Goal: Contribute content: Add original content to the website for others to see

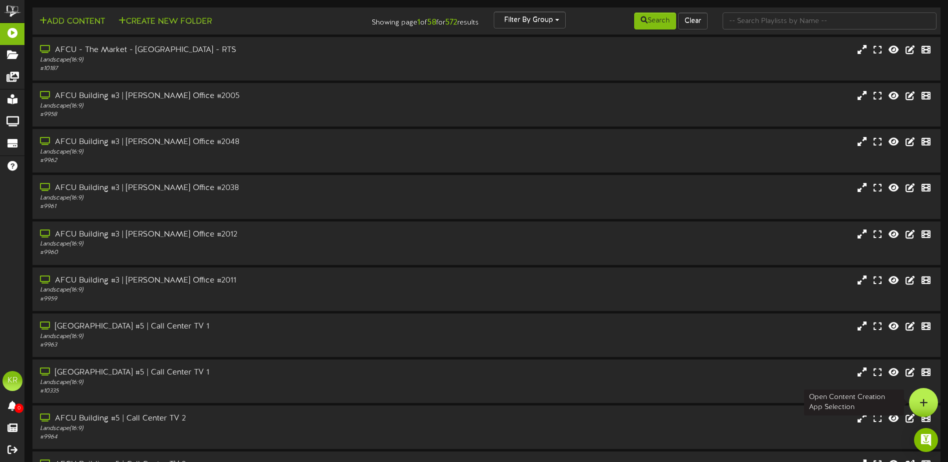
click at [932, 396] on div at bounding box center [923, 402] width 29 height 29
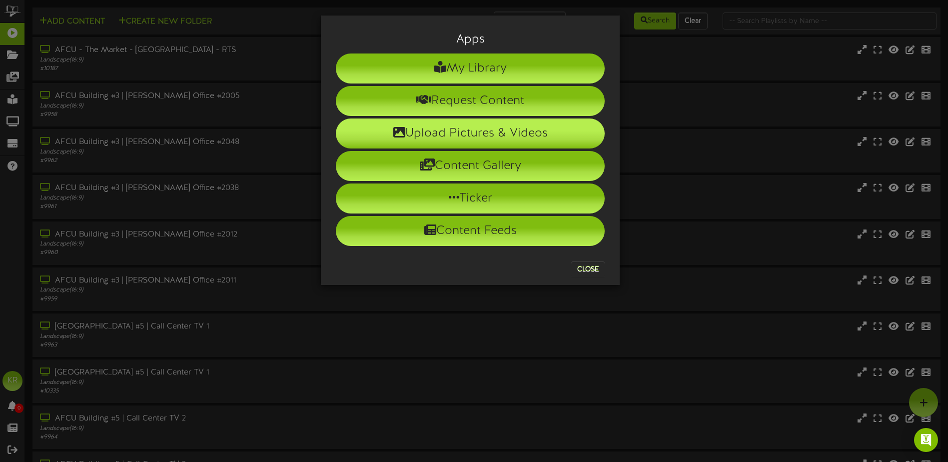
click at [448, 124] on li "Upload Pictures & Videos" at bounding box center [470, 133] width 269 height 30
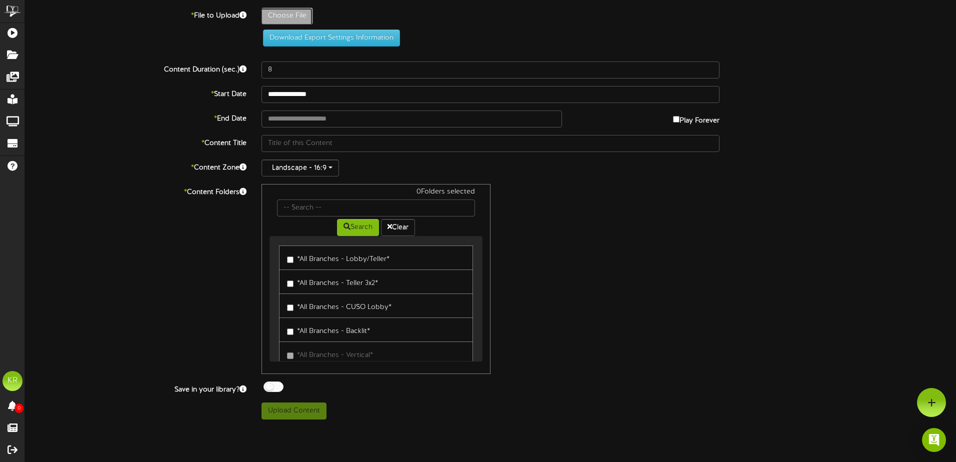
type input "**********"
type input "WeeklyBirthdaysAug4"
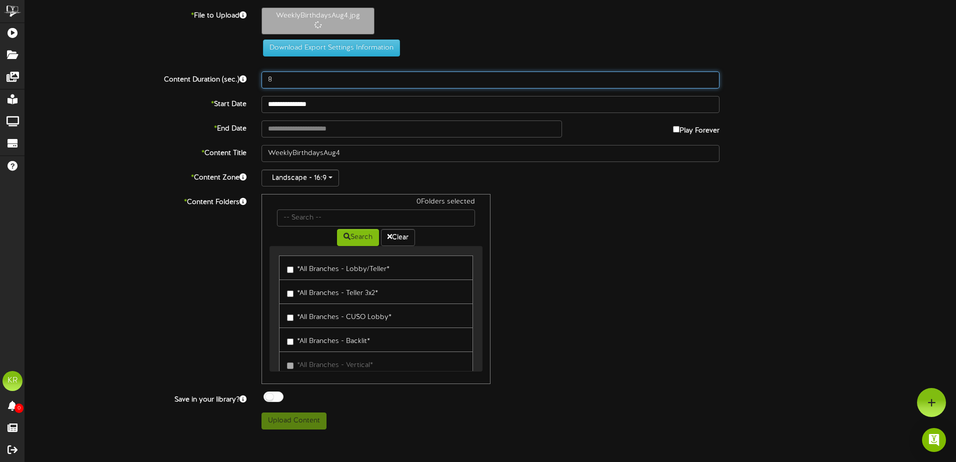
drag, startPoint x: 280, startPoint y: 78, endPoint x: 243, endPoint y: 75, distance: 37.6
click at [243, 75] on div "Content Duration (sec.) 8" at bounding box center [490, 79] width 946 height 17
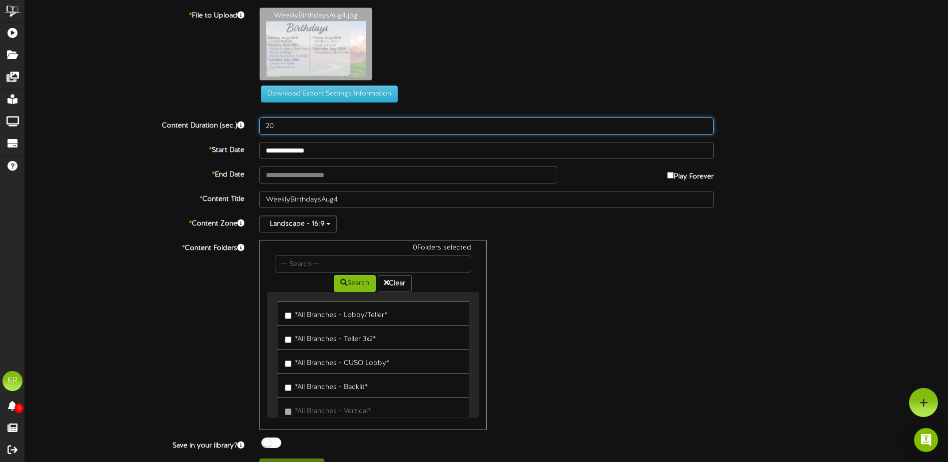
type input "2"
type input "30"
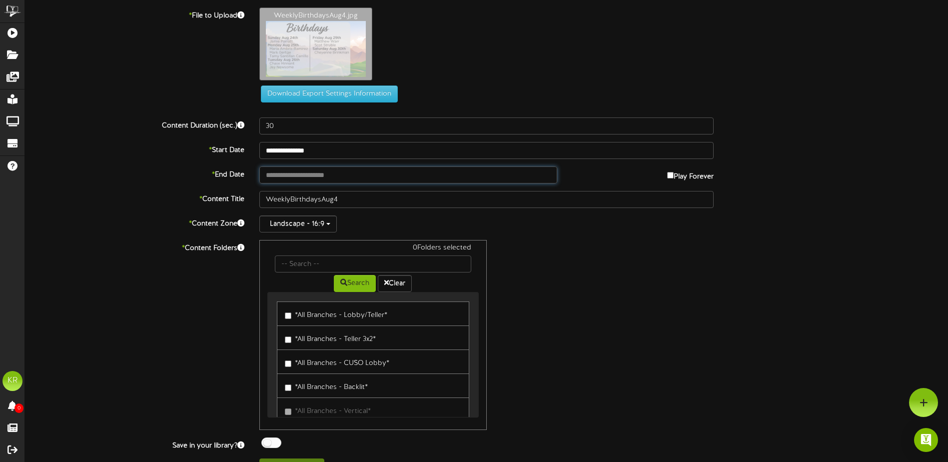
click at [291, 174] on input "text" at bounding box center [408, 174] width 298 height 17
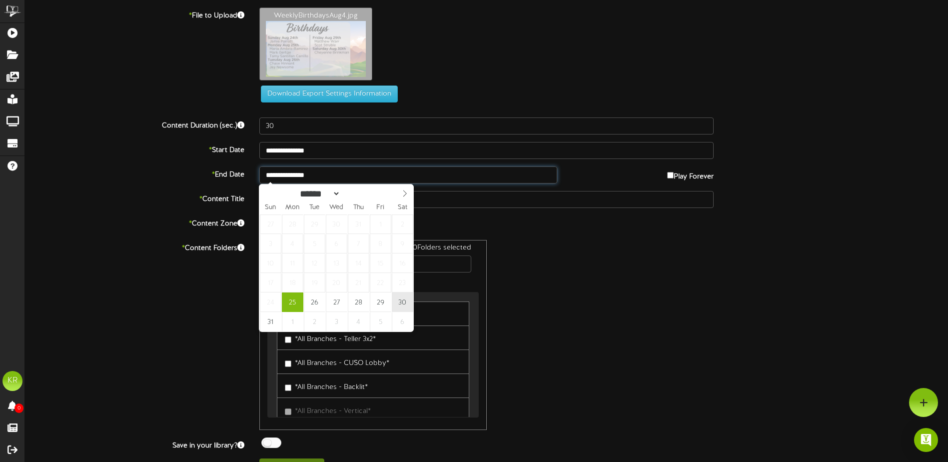
type input "**********"
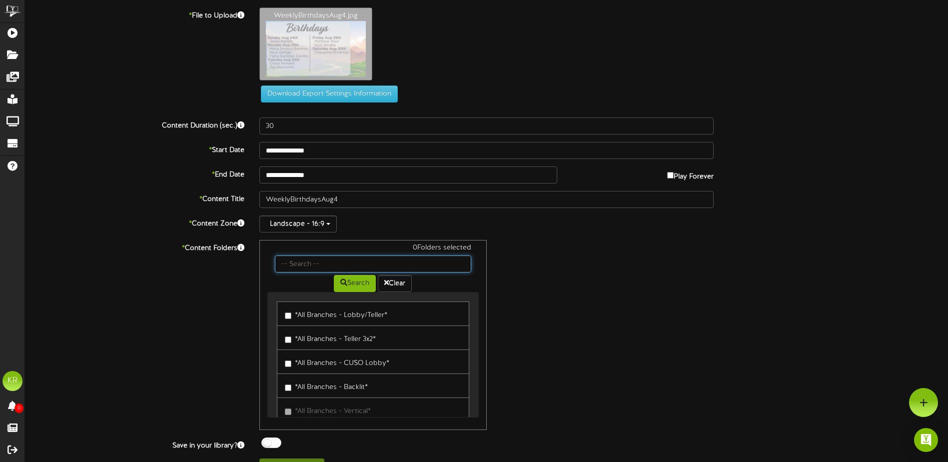
click at [309, 264] on input "text" at bounding box center [373, 263] width 196 height 17
type input "center"
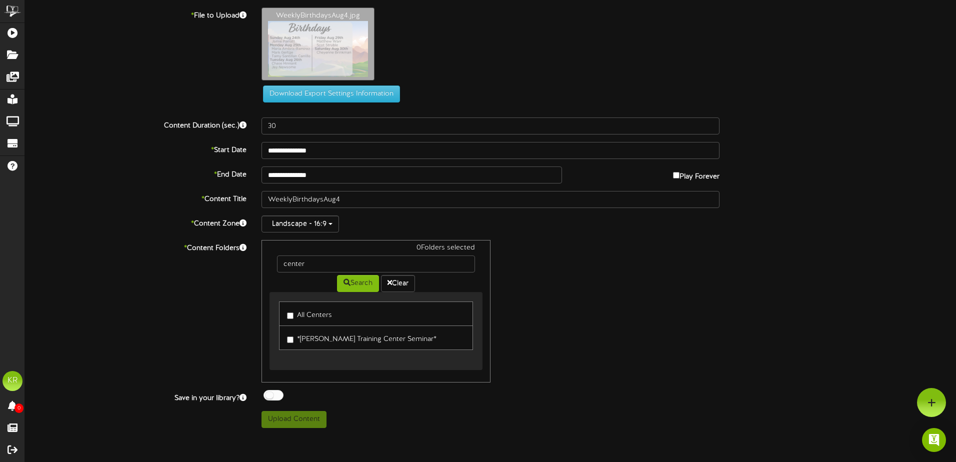
click at [318, 319] on label "All Centers" at bounding box center [309, 313] width 45 height 13
click at [273, 395] on div at bounding box center [273, 395] width 20 height 10
click at [308, 418] on button "Upload Content" at bounding box center [293, 419] width 65 height 17
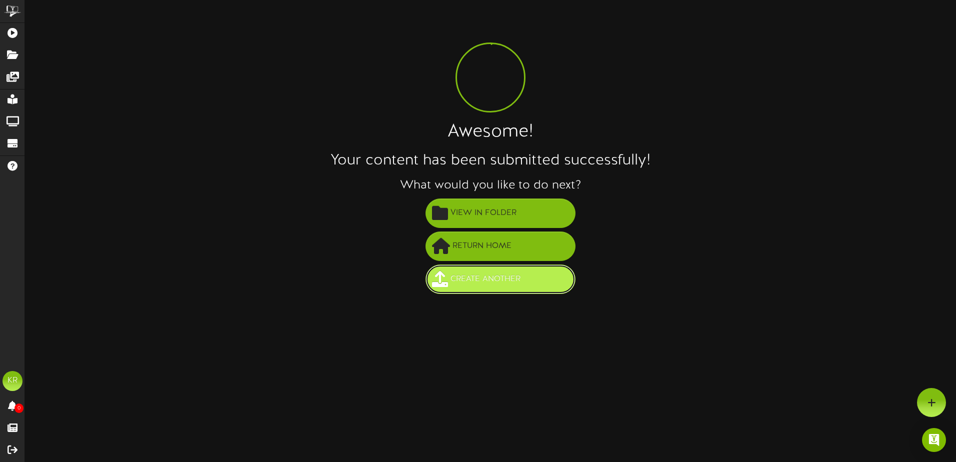
click at [515, 281] on span "Create Another" at bounding box center [485, 279] width 75 height 16
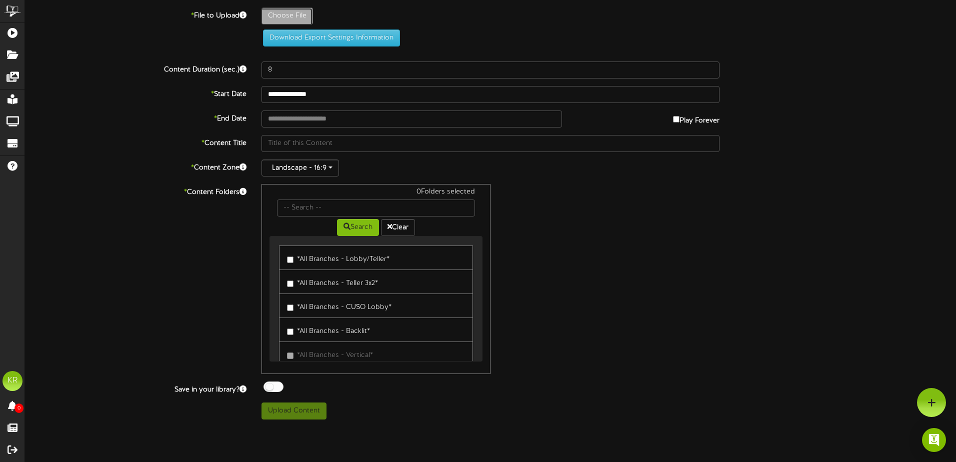
type input "**********"
type input "Weeklystats8-25"
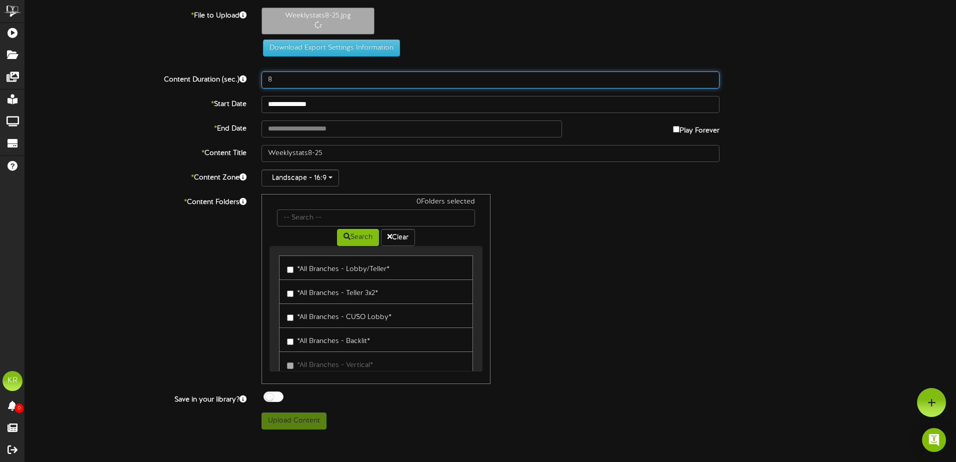
drag, startPoint x: 282, startPoint y: 77, endPoint x: 247, endPoint y: 72, distance: 35.3
click at [247, 72] on div "Content Duration (sec.) 8" at bounding box center [490, 79] width 946 height 17
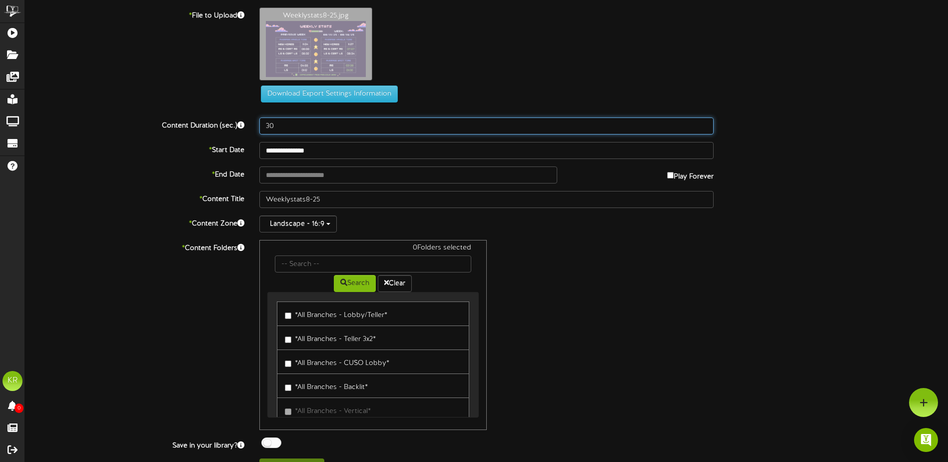
type input "30"
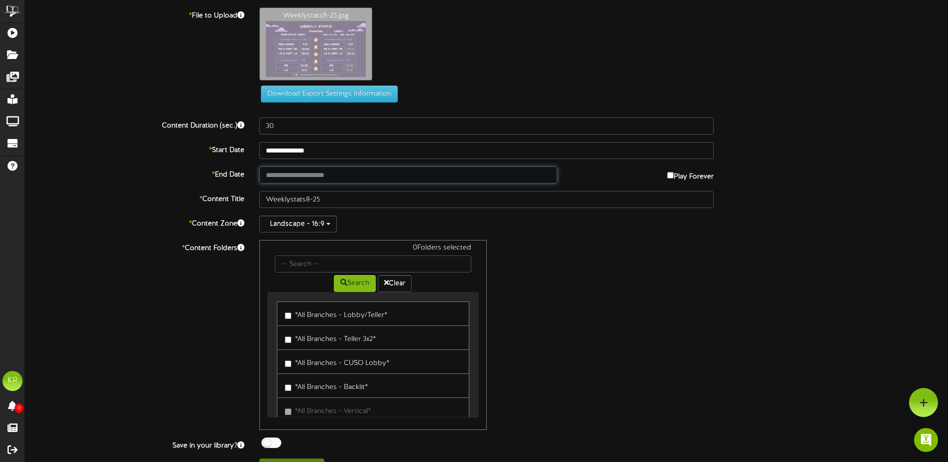
click at [300, 176] on input "text" at bounding box center [408, 174] width 298 height 17
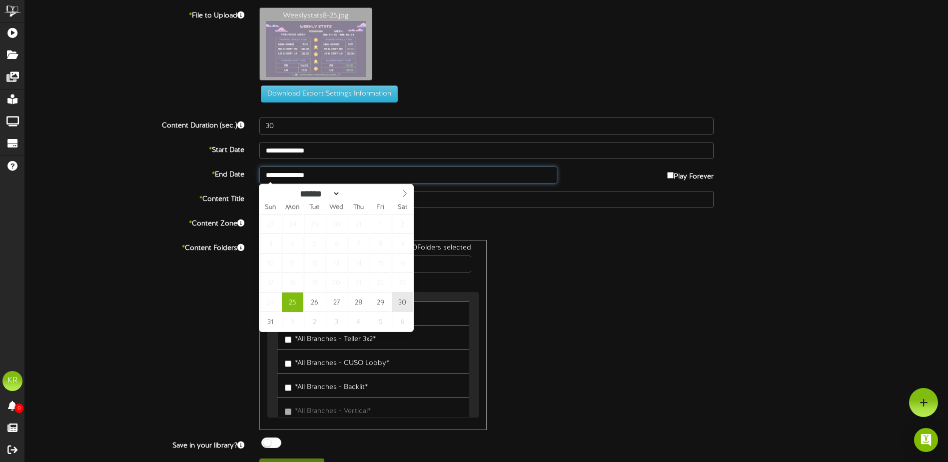
type input "**********"
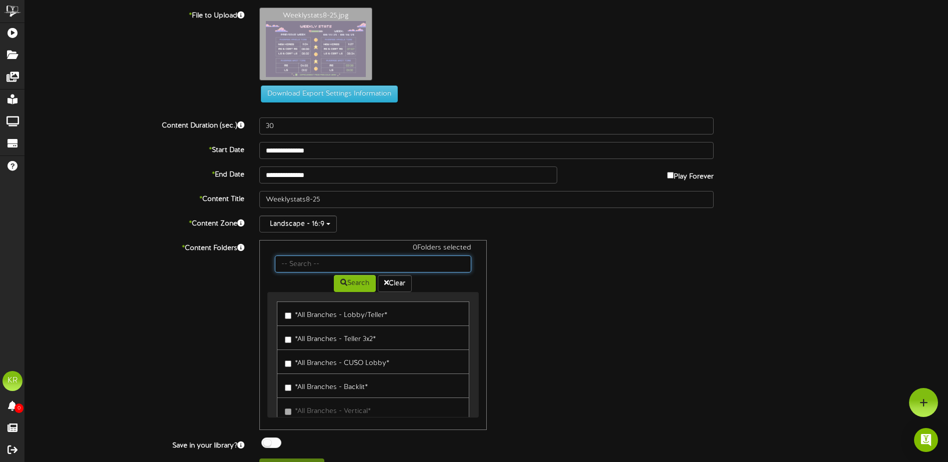
click at [305, 266] on input "text" at bounding box center [373, 263] width 196 height 17
type input "Center"
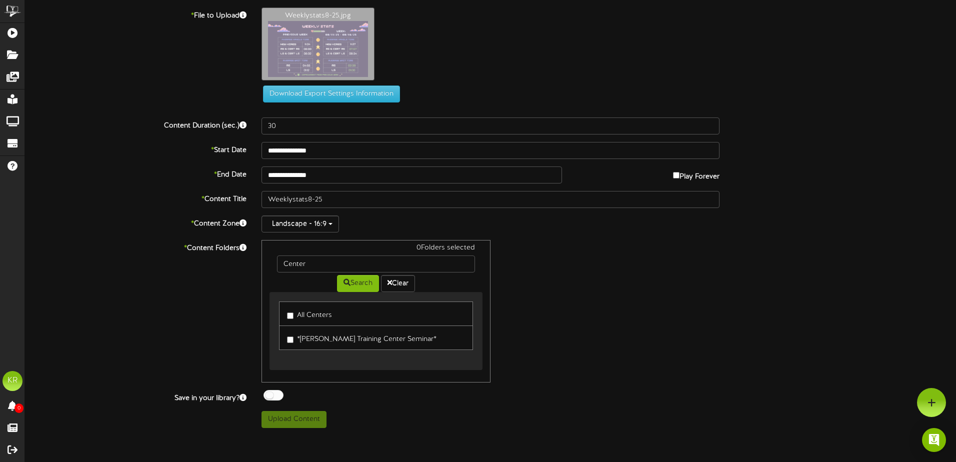
click at [308, 317] on label "All Centers" at bounding box center [309, 313] width 45 height 13
click at [272, 397] on div at bounding box center [273, 395] width 20 height 10
click at [308, 424] on button "Upload Content" at bounding box center [293, 419] width 65 height 17
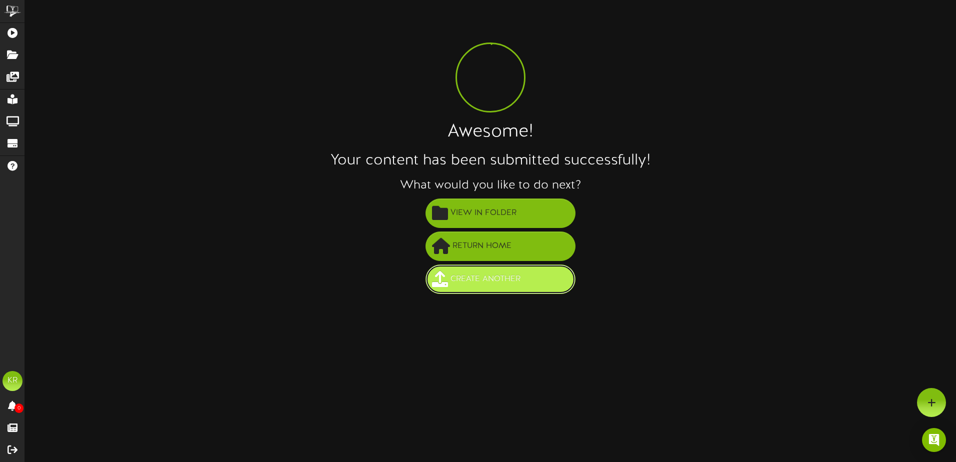
click at [487, 288] on button "Create Another" at bounding box center [500, 278] width 150 height 29
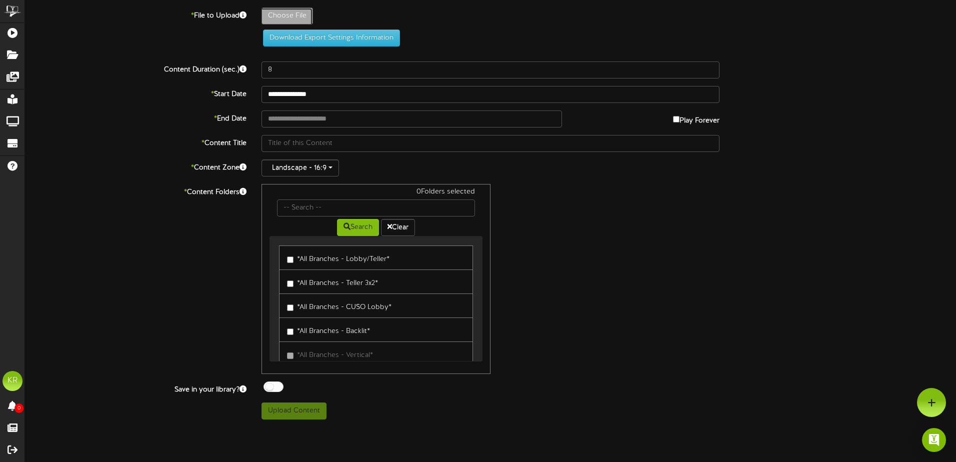
type input "**********"
type input "3Annualleave"
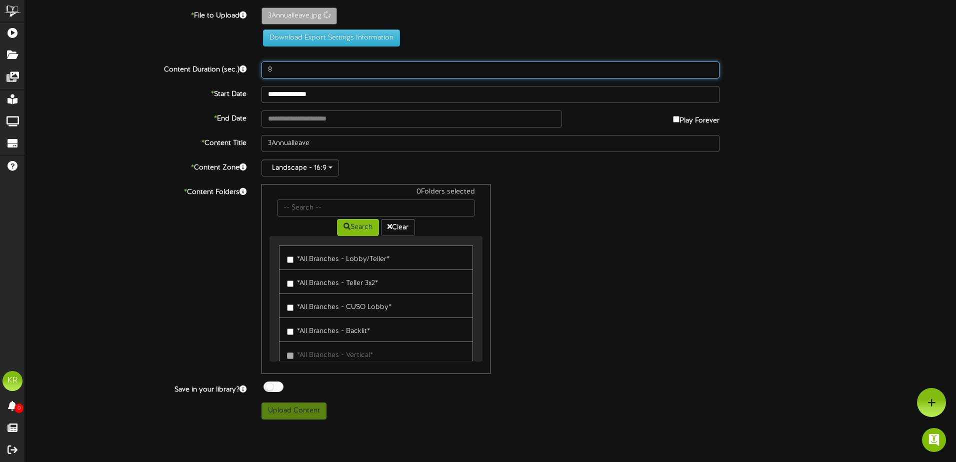
drag, startPoint x: 284, startPoint y: 70, endPoint x: 234, endPoint y: 65, distance: 50.7
click at [237, 65] on div "Content Duration (sec.) 8" at bounding box center [490, 69] width 946 height 17
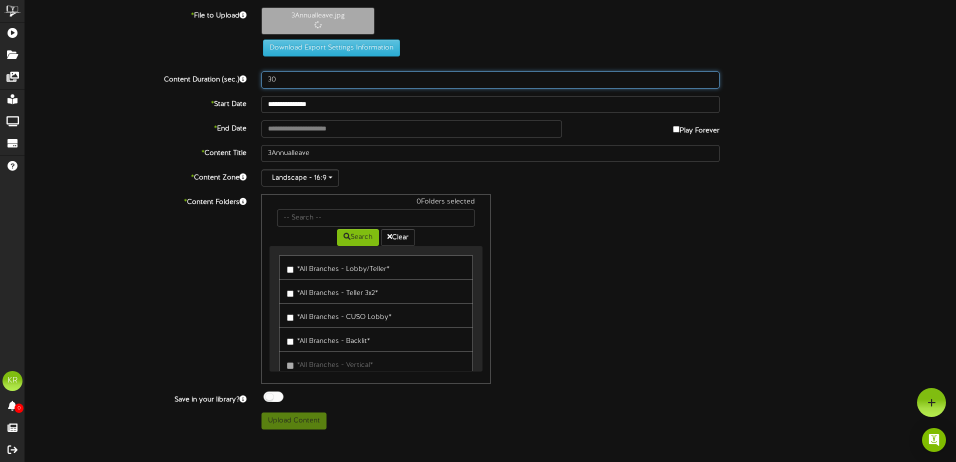
type input "30"
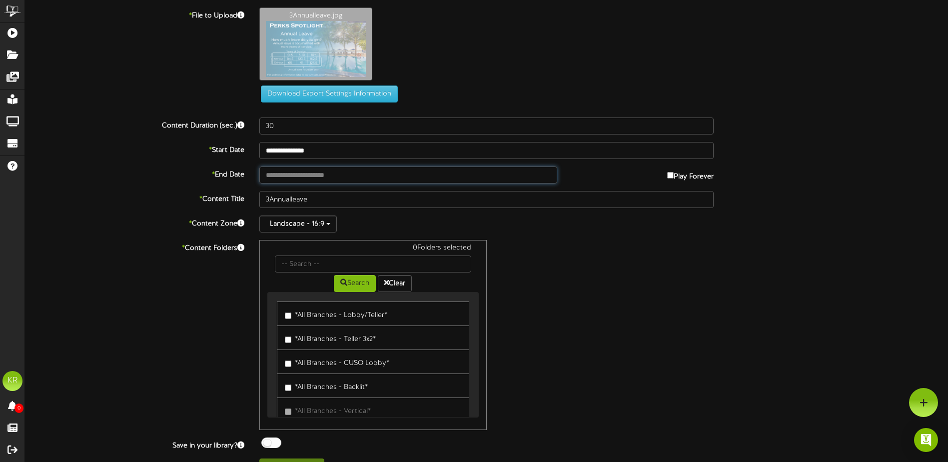
click at [293, 171] on input "text" at bounding box center [408, 174] width 298 height 17
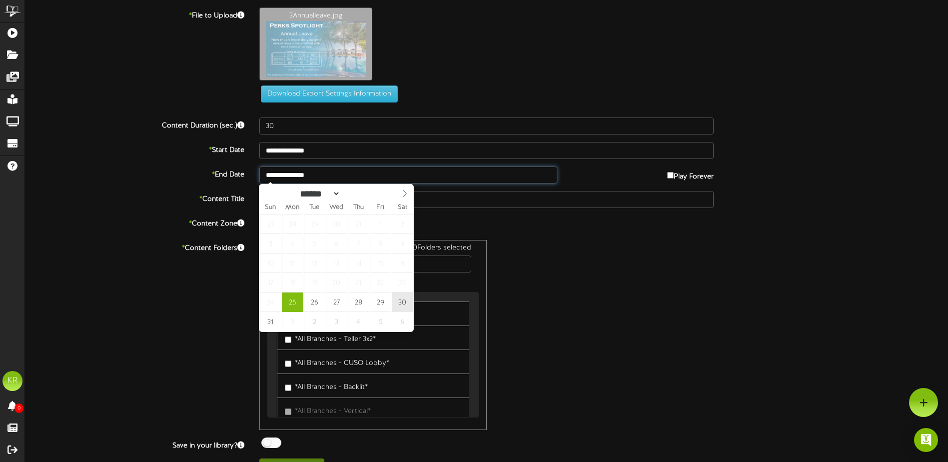
type input "**********"
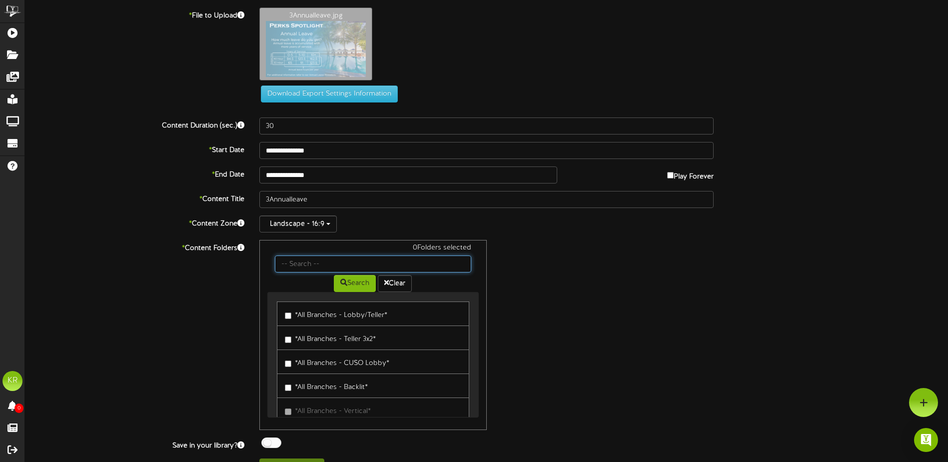
click at [307, 260] on input "text" at bounding box center [373, 263] width 196 height 17
type input "Center"
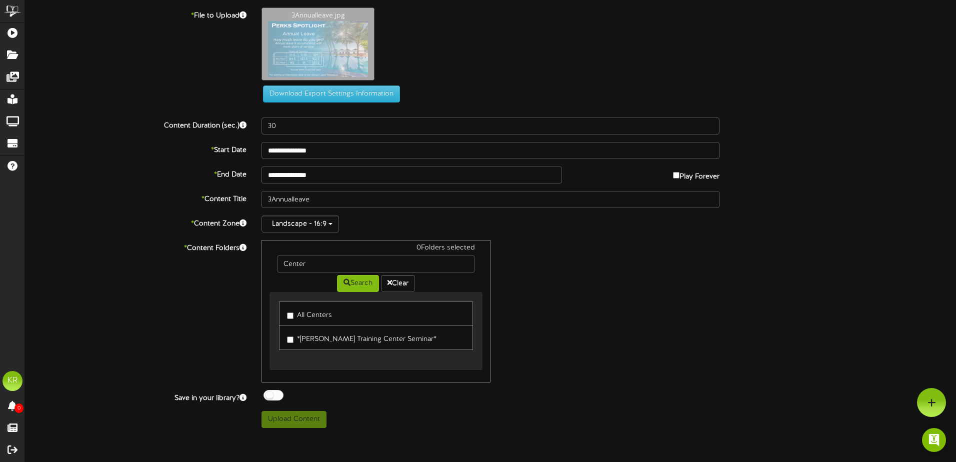
click at [305, 313] on label "All Centers" at bounding box center [309, 313] width 45 height 13
click at [276, 397] on div at bounding box center [273, 395] width 20 height 10
click at [300, 424] on button "Upload Content" at bounding box center [293, 419] width 65 height 17
